Goal: Information Seeking & Learning: Learn about a topic

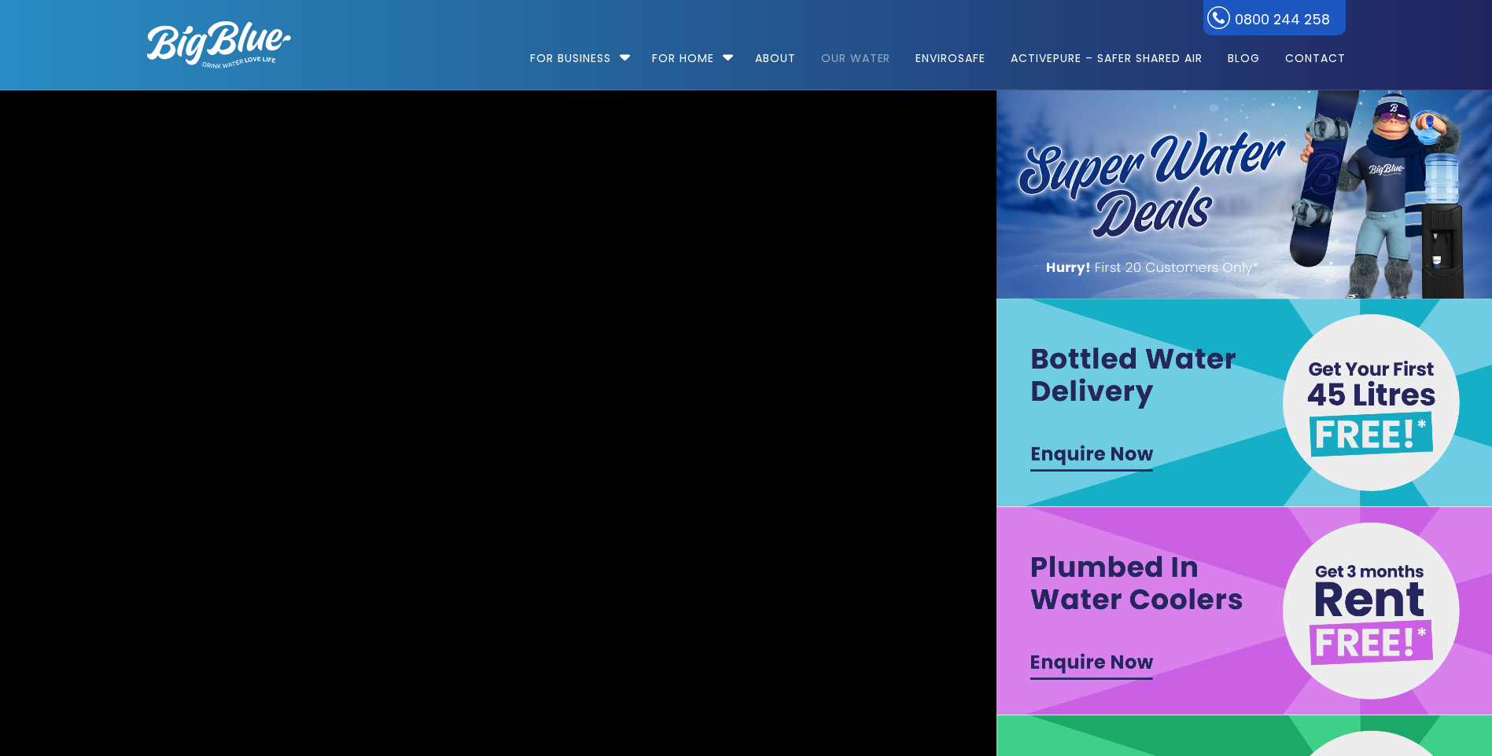
click at [862, 50] on link "Our Water" at bounding box center [856, 50] width 92 height 101
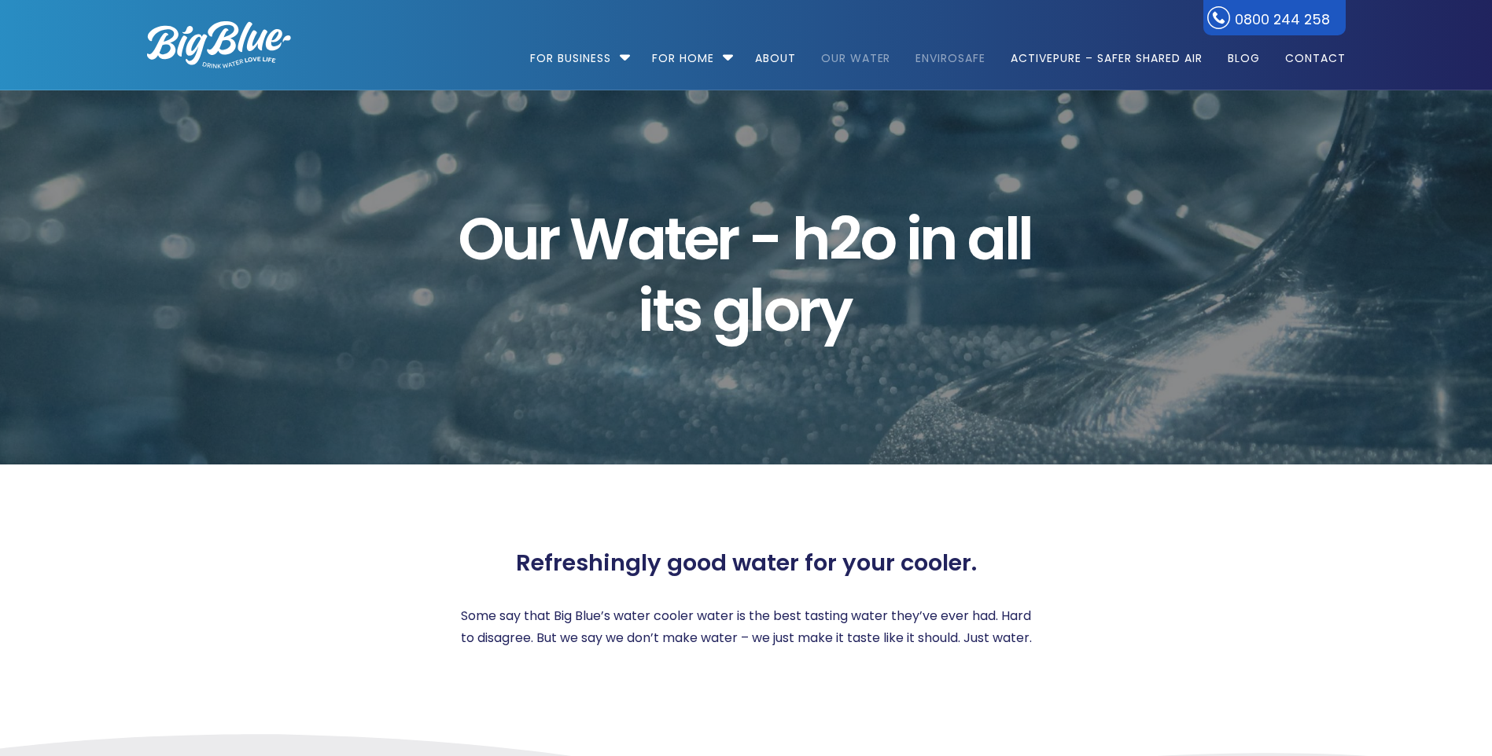
click at [942, 57] on link "EnviroSafe" at bounding box center [950, 50] width 92 height 101
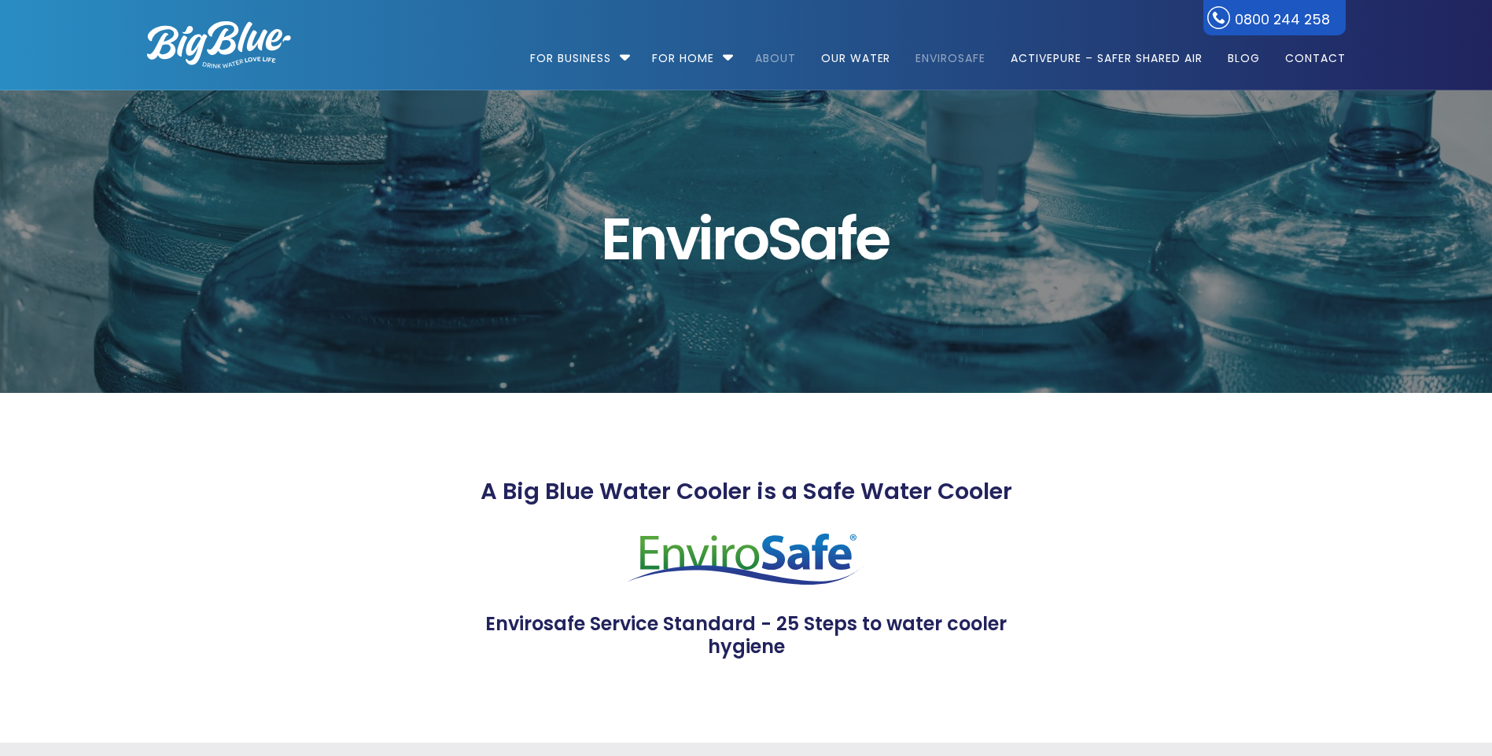
click at [794, 50] on link "About" at bounding box center [775, 50] width 63 height 101
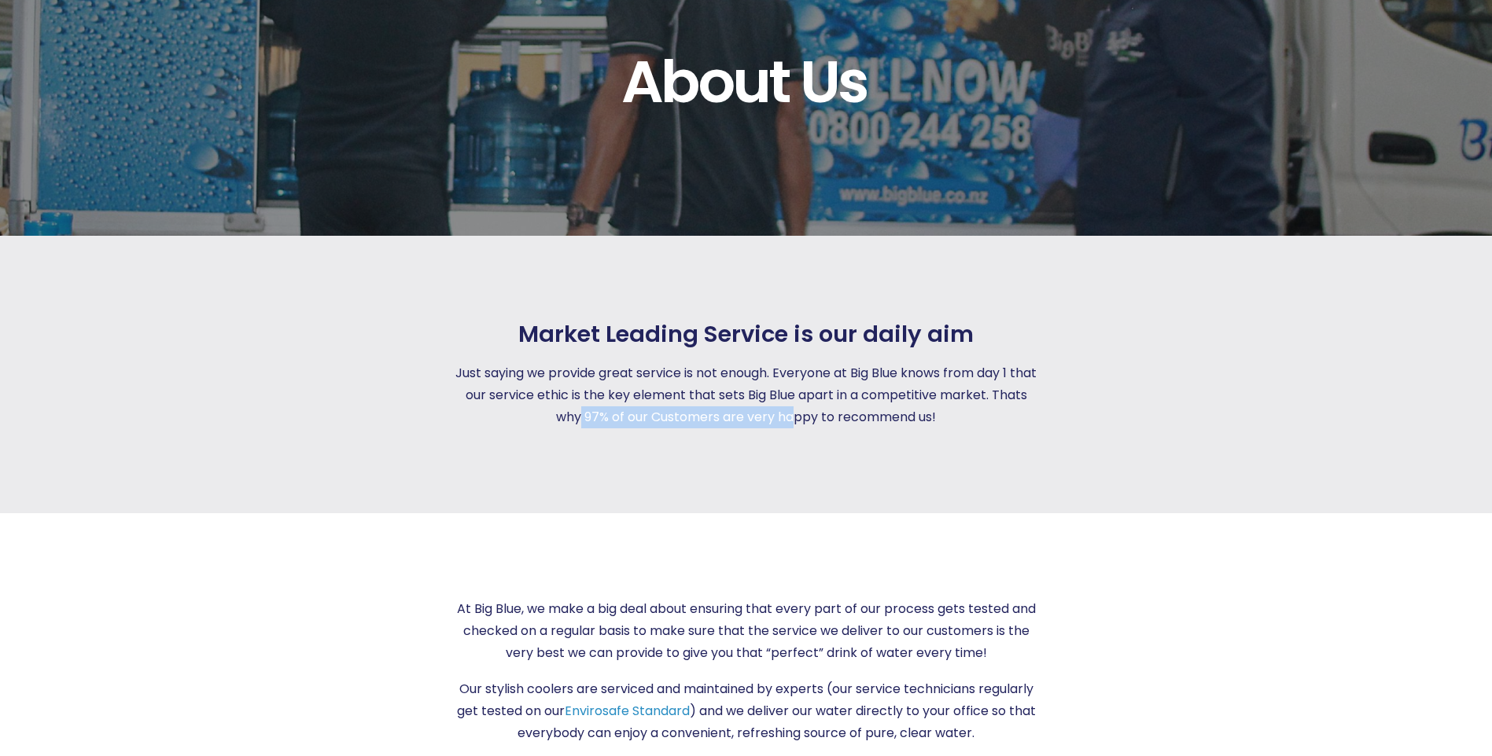
drag, startPoint x: 600, startPoint y: 414, endPoint x: 813, endPoint y: 427, distance: 213.5
click at [813, 427] on p "Just saying we provide great service is not enough. Everyone at Big Blue knows …" at bounding box center [746, 395] width 585 height 66
click at [624, 418] on p "Just saying we provide great service is not enough. Everyone at Big Blue knows …" at bounding box center [746, 395] width 585 height 66
drag, startPoint x: 602, startPoint y: 415, endPoint x: 965, endPoint y: 414, distance: 362.5
click at [965, 414] on p "Just saying we provide great service is not enough. Everyone at Big Blue knows …" at bounding box center [746, 395] width 585 height 66
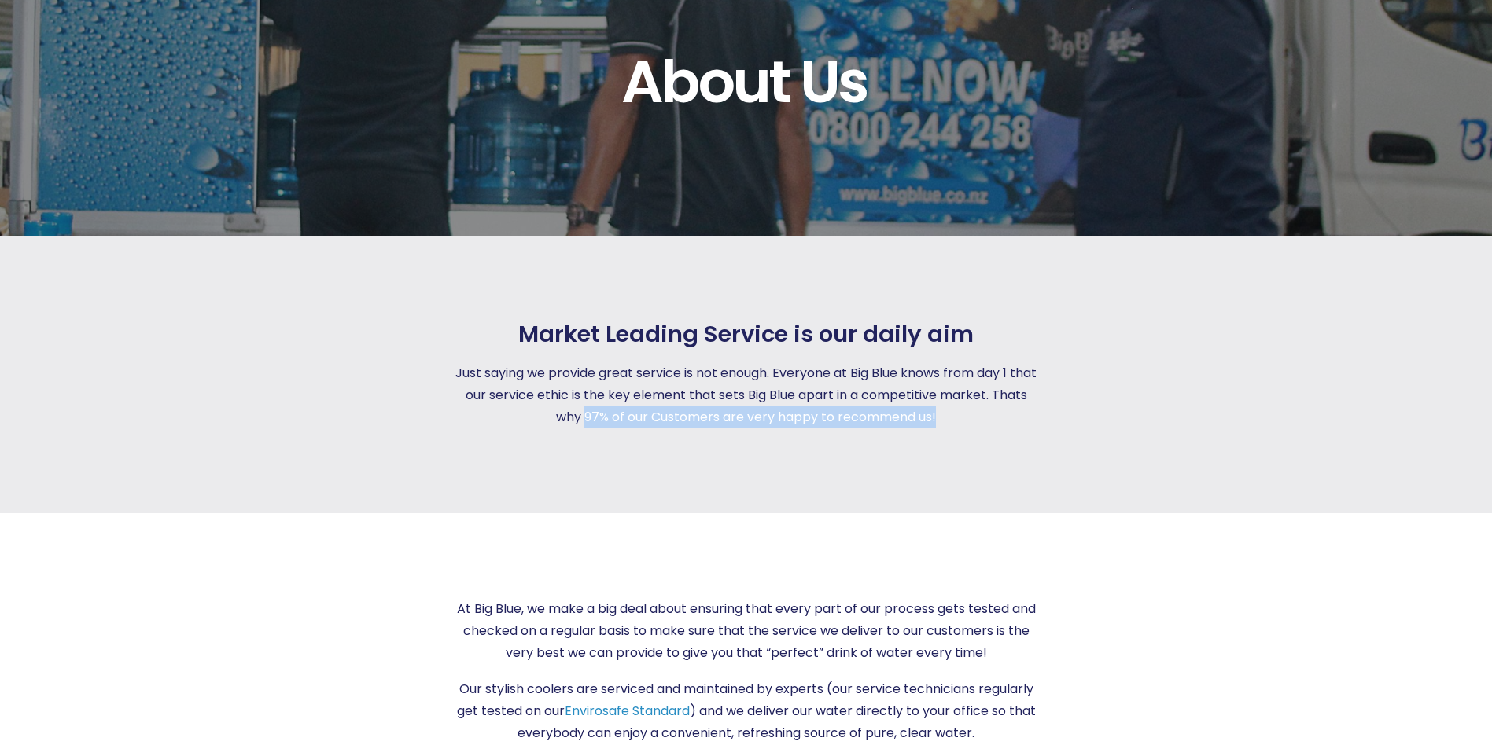
drag, startPoint x: 965, startPoint y: 414, endPoint x: 922, endPoint y: 412, distance: 42.5
copy p "97% of our Customers are very happy to recommend us!"
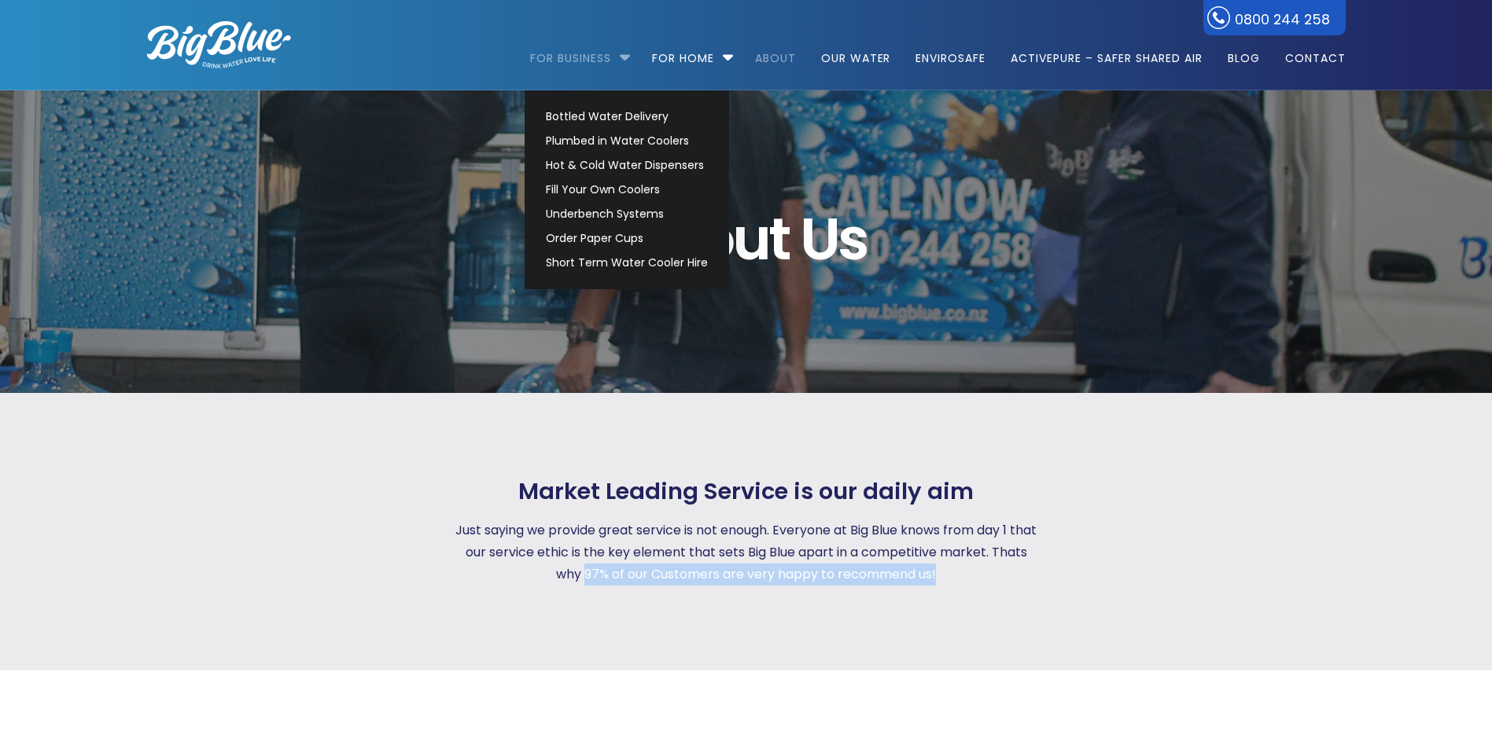
click at [578, 52] on link "For Business" at bounding box center [576, 50] width 92 height 101
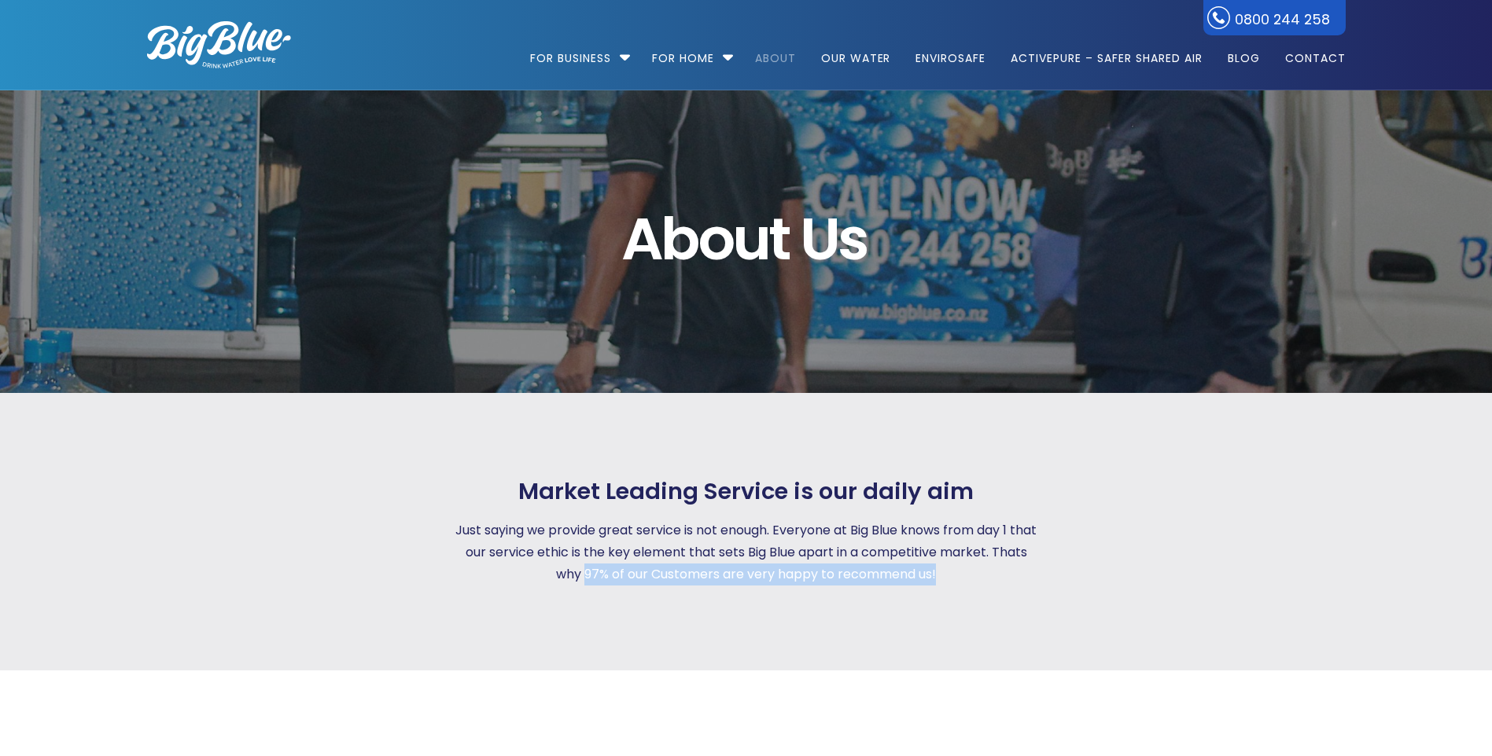
click at [258, 42] on img at bounding box center [219, 44] width 144 height 47
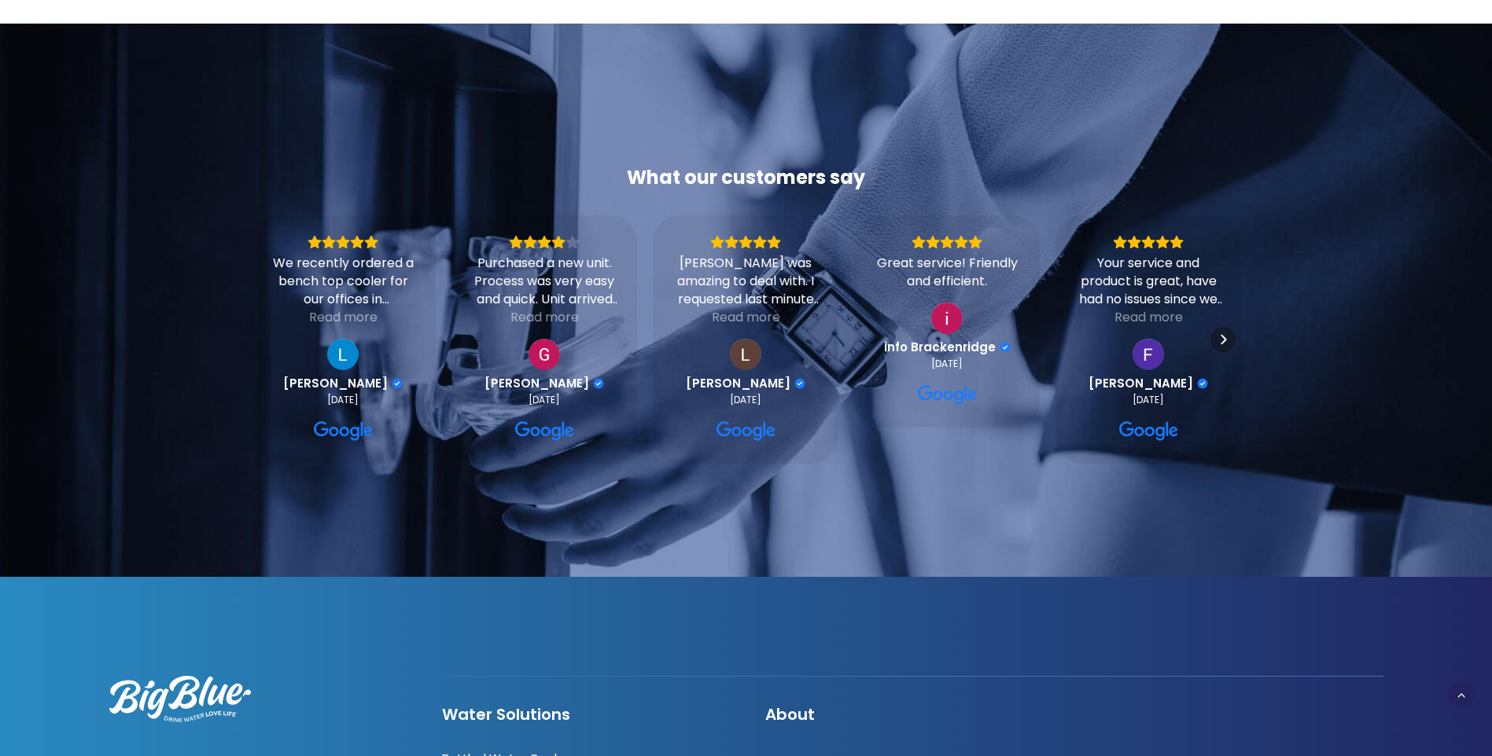
scroll to position [4246, 0]
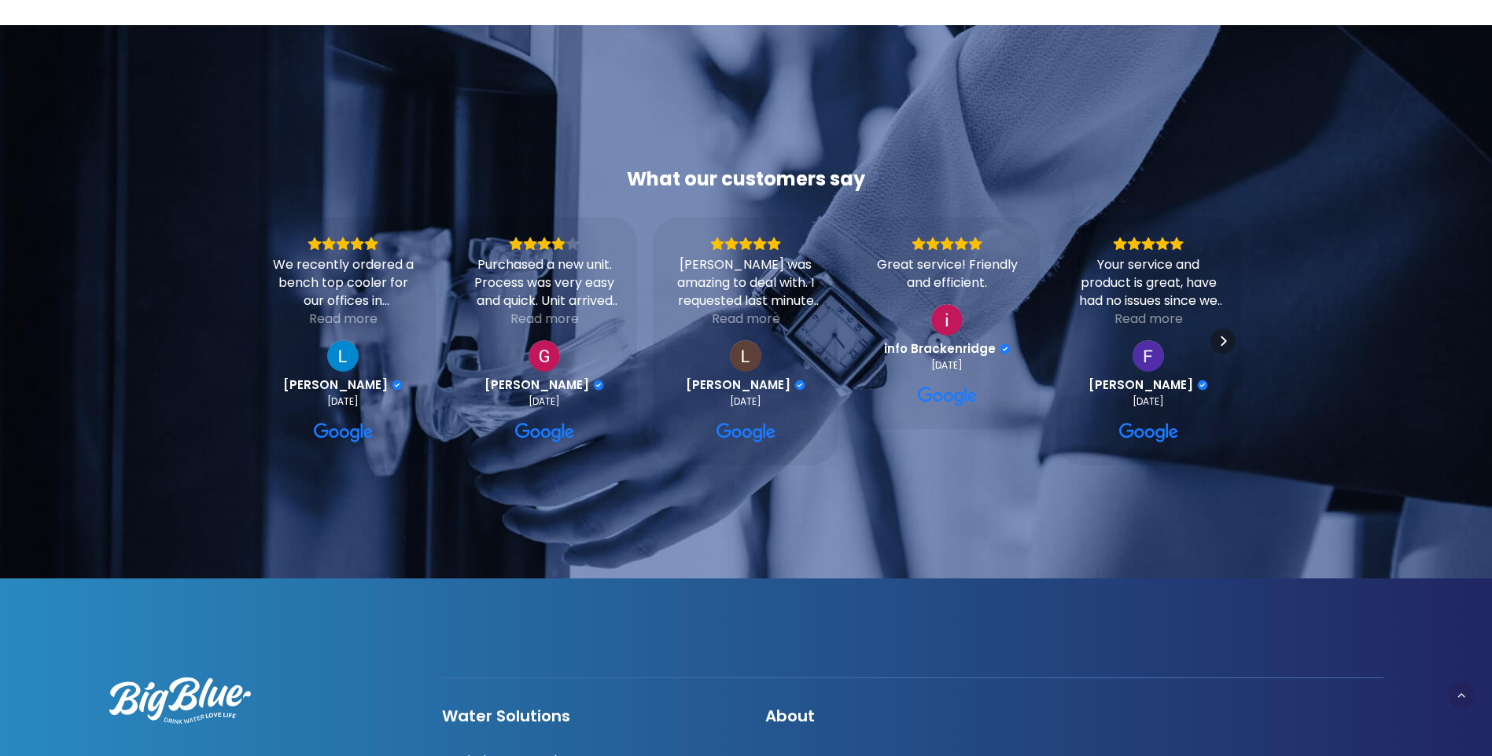
click at [345, 237] on icon "Rating: 5.0 out of 5" at bounding box center [343, 243] width 13 height 13
click at [358, 310] on div "Read more" at bounding box center [343, 319] width 68 height 18
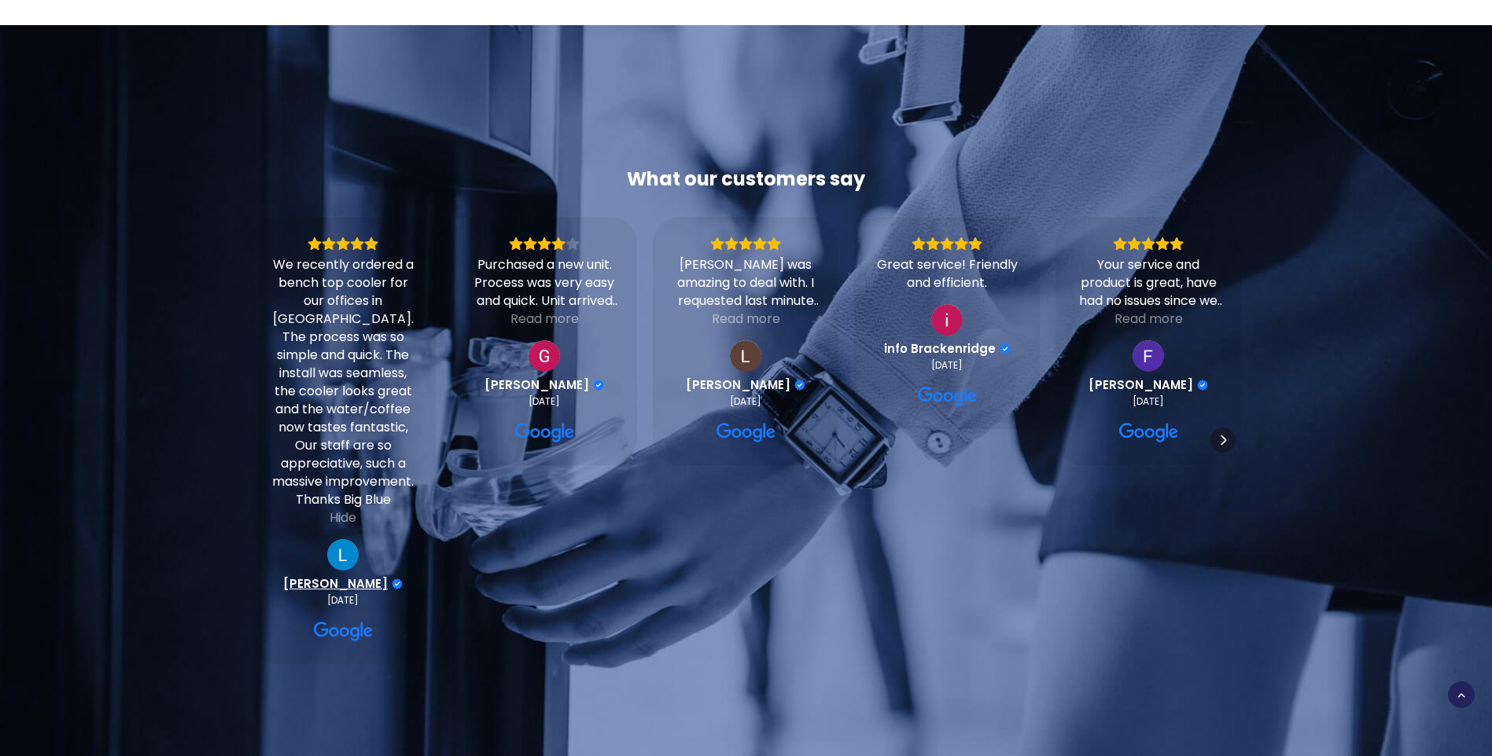
click at [338, 577] on span "[PERSON_NAME]" at bounding box center [335, 584] width 105 height 14
click at [362, 264] on div "We recently ordered a bench top cooler for our offices in [GEOGRAPHIC_DATA]. Th…" at bounding box center [343, 382] width 146 height 253
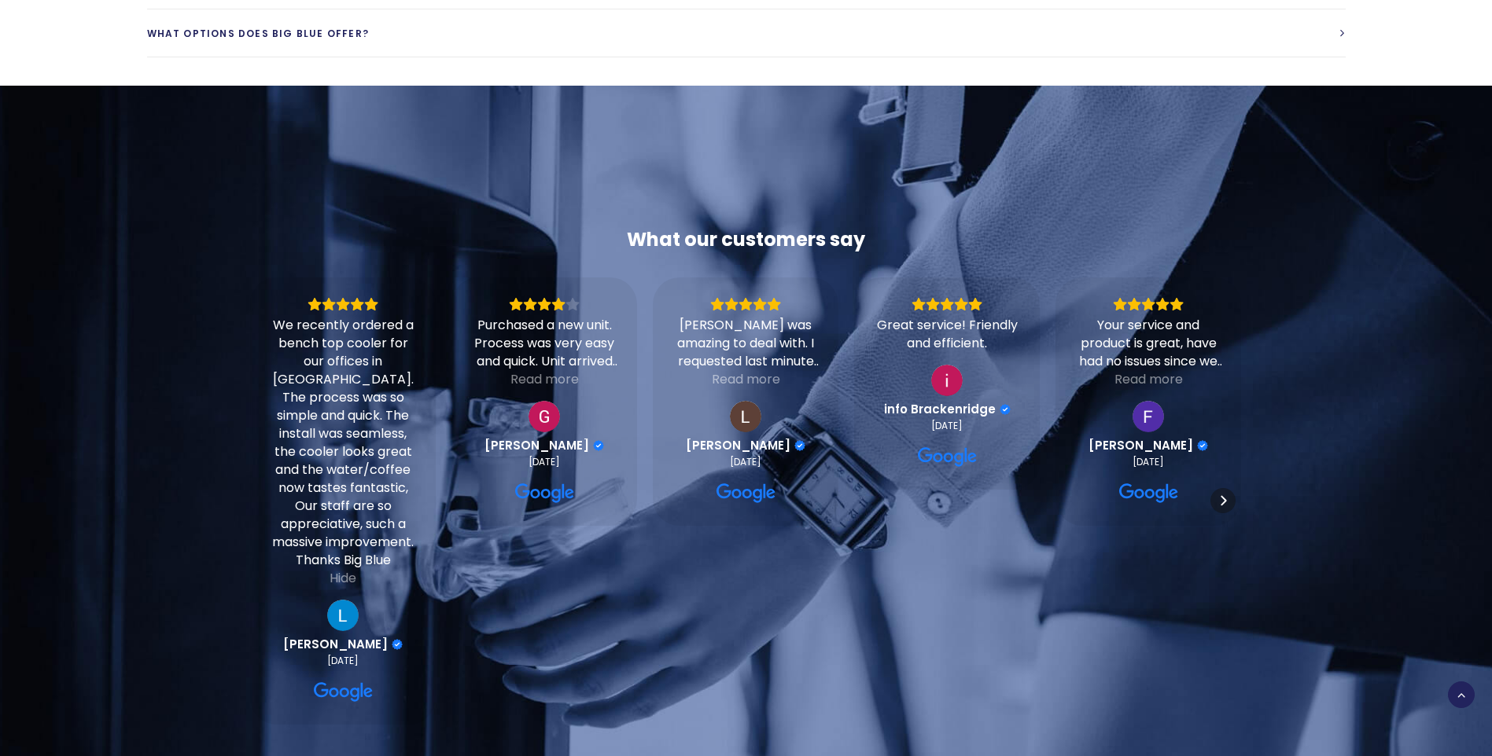
scroll to position [4167, 0]
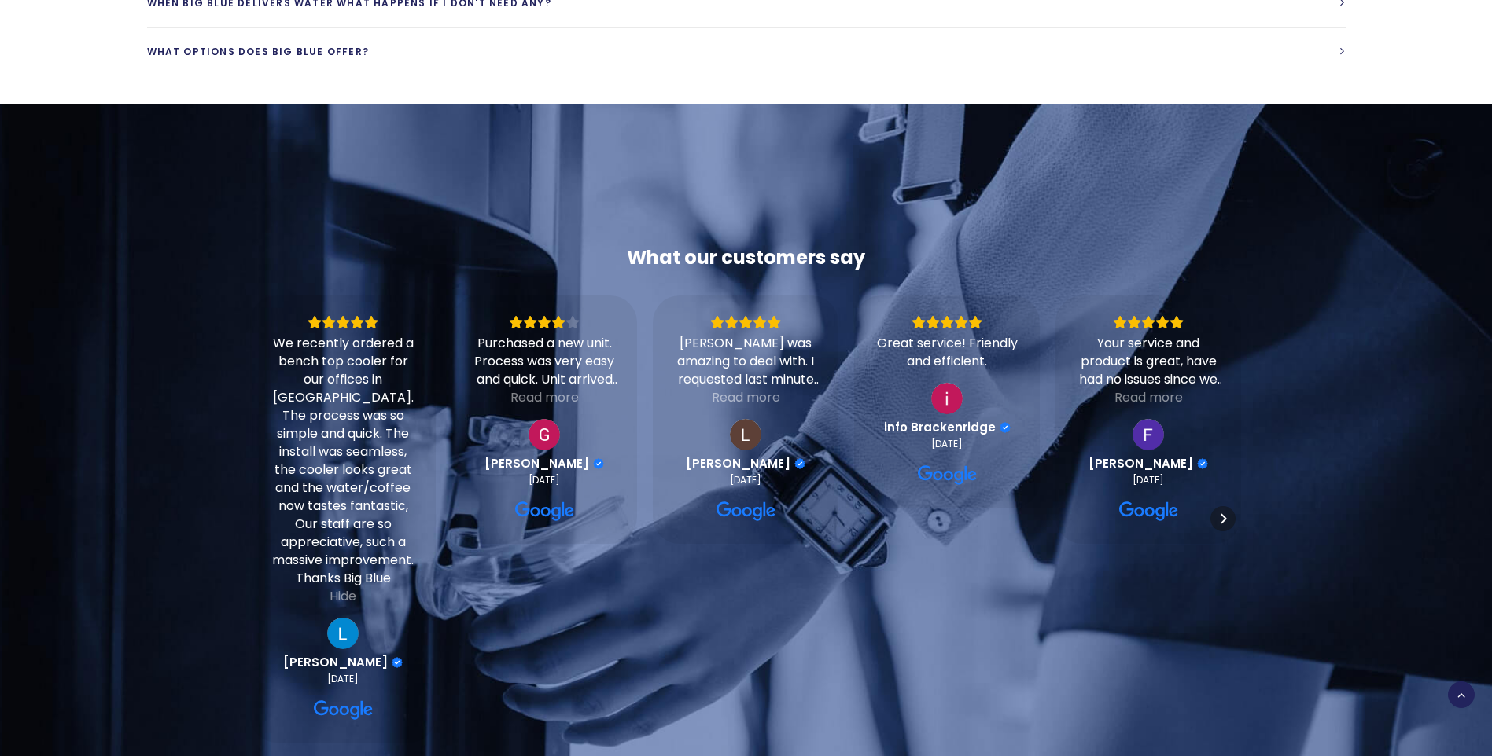
click at [839, 245] on div "What our customers say" at bounding box center [745, 257] width 991 height 25
click at [749, 334] on div "Sapna was amazing to deal with. I requested last minute for a short term hire (…" at bounding box center [745, 361] width 146 height 54
click at [731, 334] on div "Sapna was amazing to deal with. I requested last minute for a short term hire (…" at bounding box center [745, 361] width 146 height 54
click at [342, 698] on icon "View on Google" at bounding box center [344, 710] width 60 height 25
drag, startPoint x: 449, startPoint y: 371, endPoint x: 440, endPoint y: 228, distance: 143.4
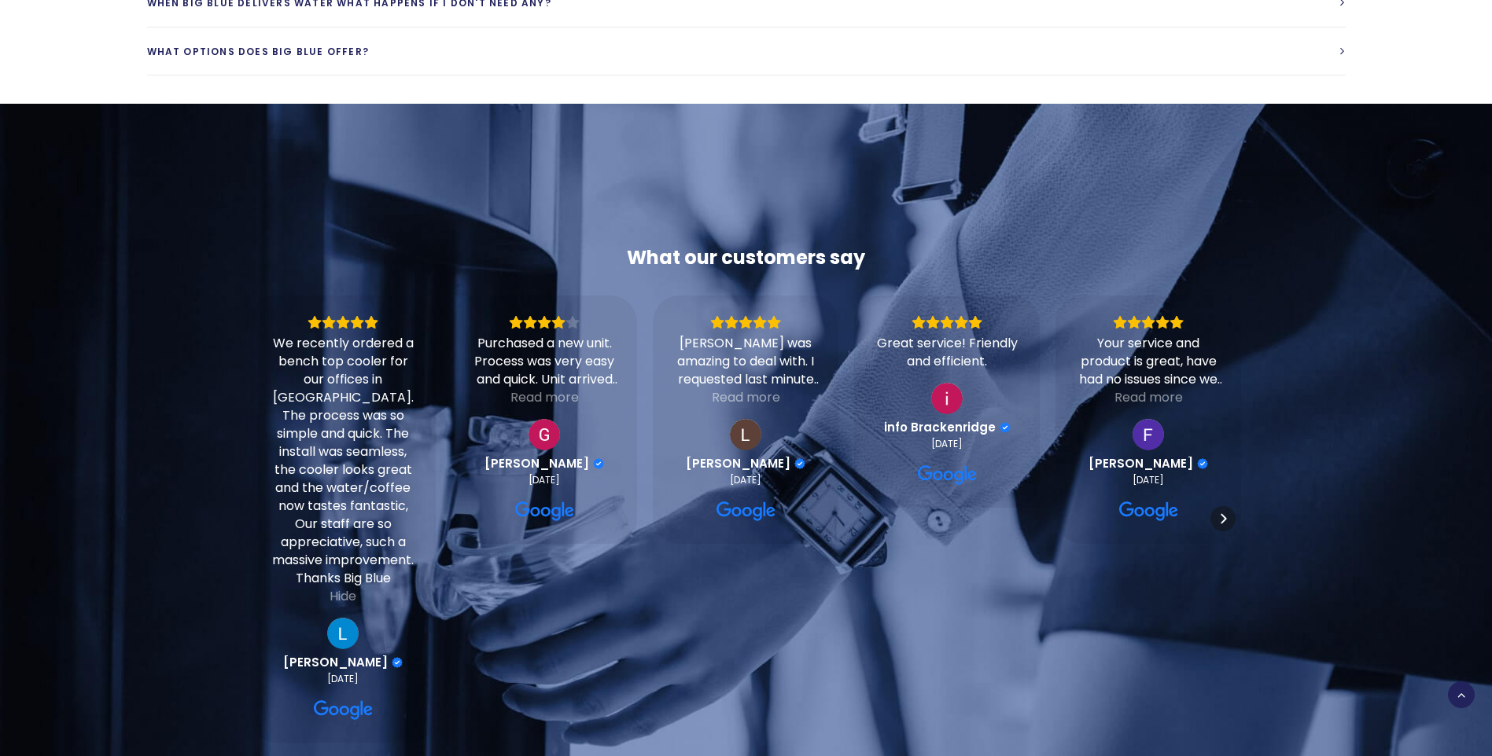
click at [440, 245] on div "What our customers say" at bounding box center [745, 257] width 991 height 25
